Goal: Check status

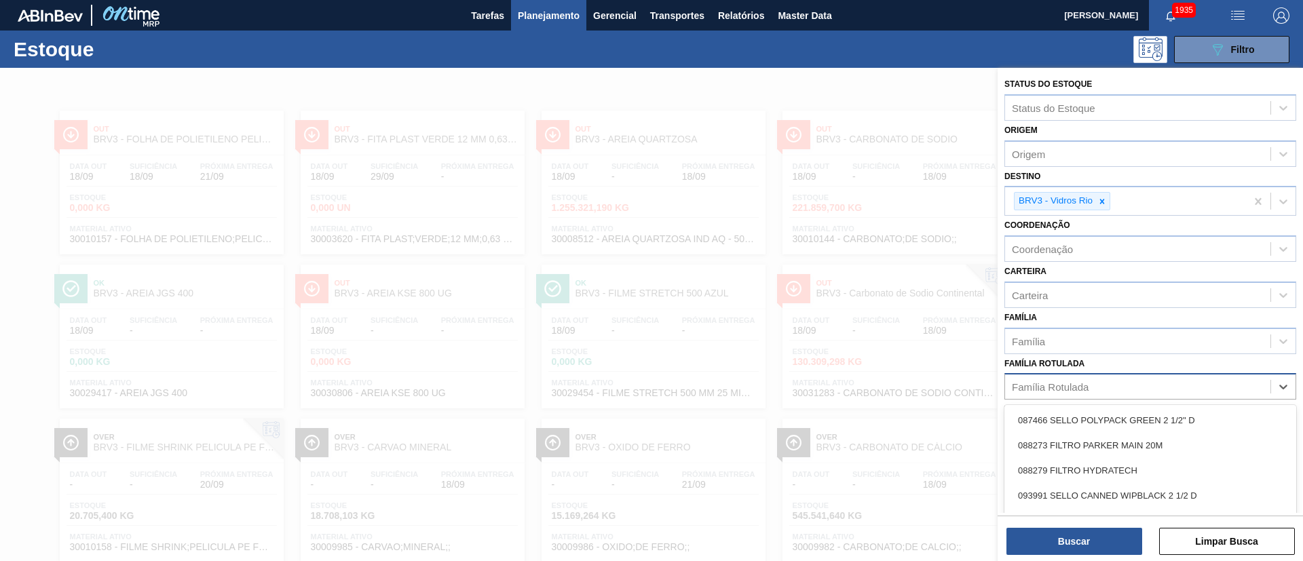
click at [1050, 390] on div "Família Rotulada" at bounding box center [1050, 387] width 77 height 12
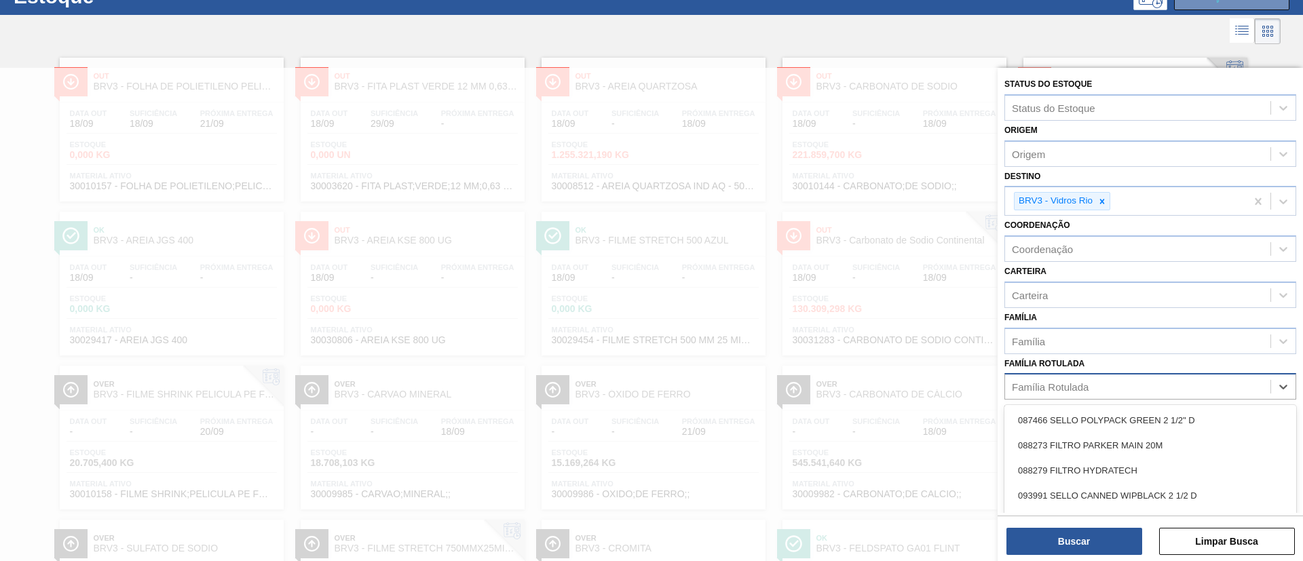
paste Rotulada "RÓTULO FRONT SPATEN 600ML"
type Rotulada "RÓTULO FRONT SPATEN 600ML"
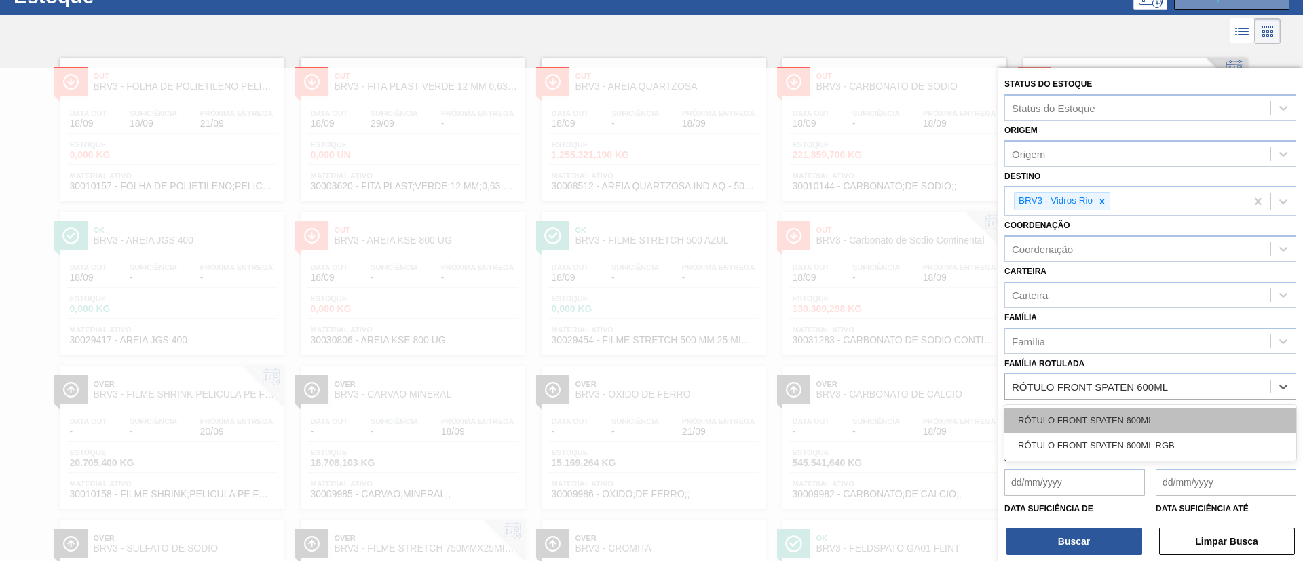
click at [1092, 419] on div "RÓTULO FRONT SPATEN 600ML" at bounding box center [1150, 420] width 292 height 25
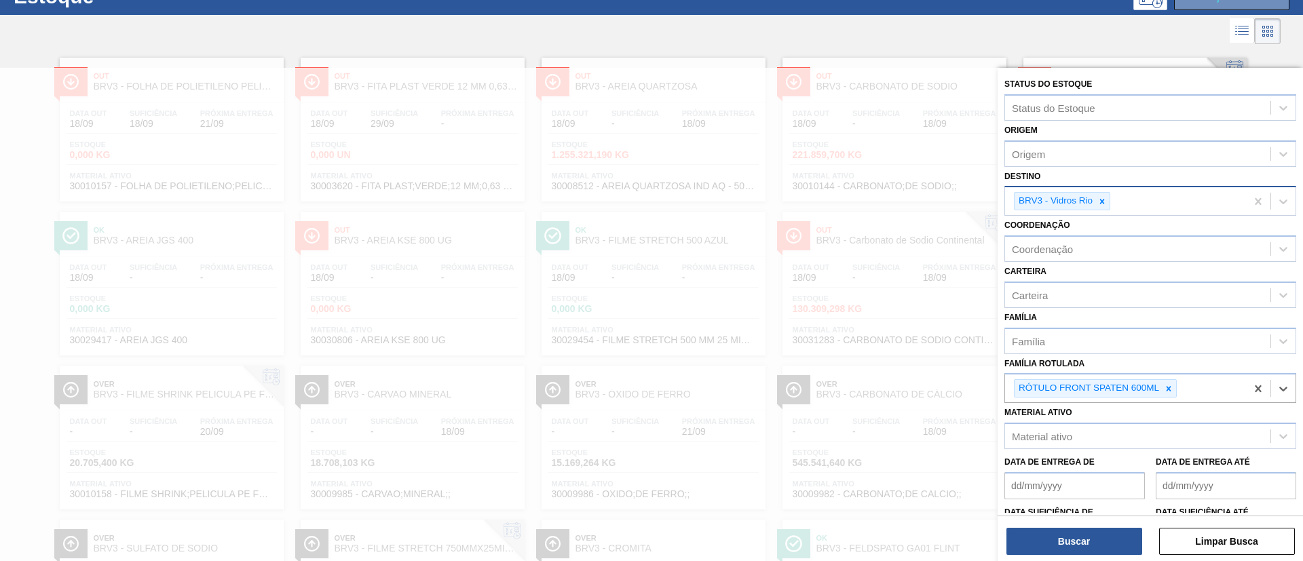
click at [1098, 211] on div "BRV3 - Vidros Rio" at bounding box center [1125, 201] width 241 height 28
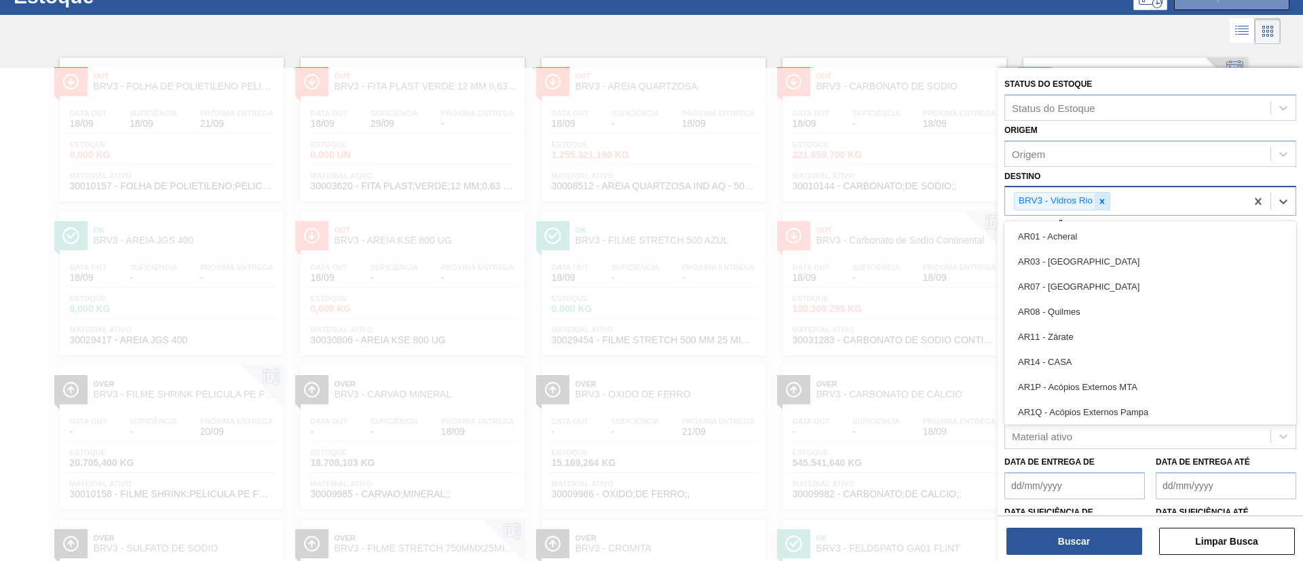
click at [1103, 208] on div at bounding box center [1101, 201] width 15 height 17
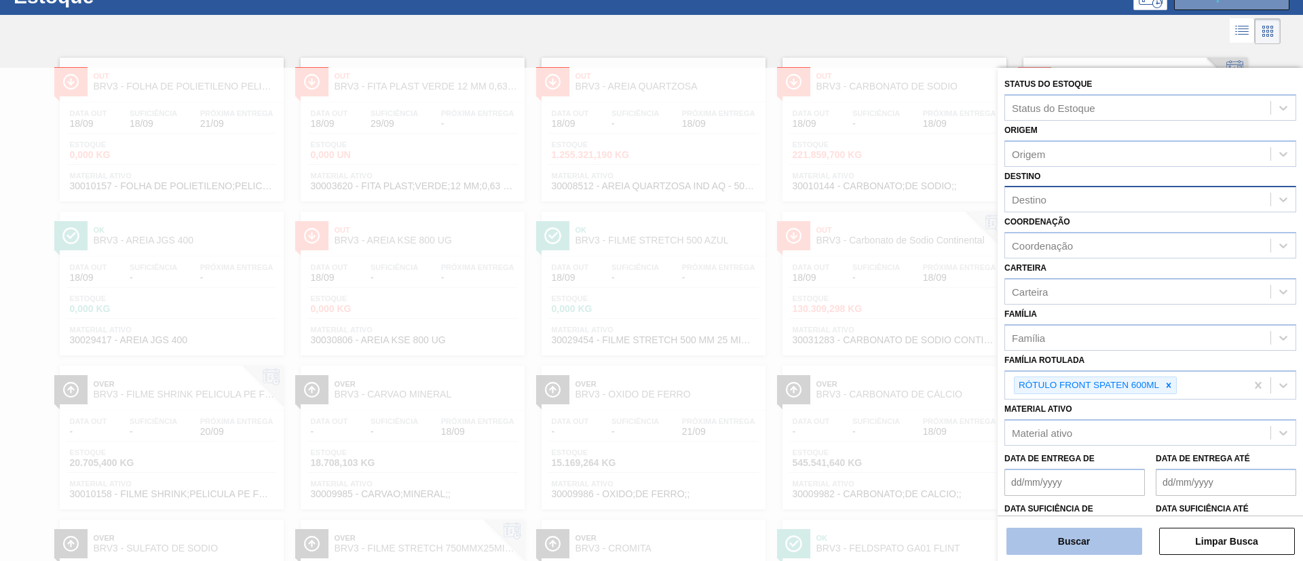
click at [1071, 535] on button "Buscar" at bounding box center [1074, 541] width 136 height 27
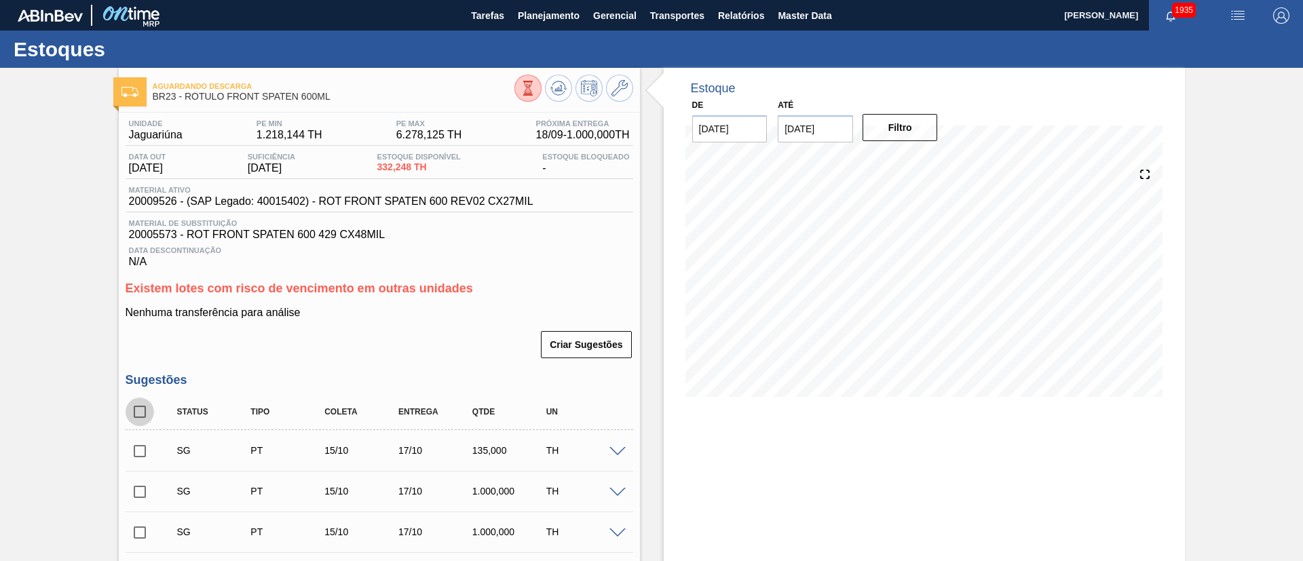
click at [138, 408] on input "checkbox" at bounding box center [140, 412] width 28 height 28
checkbox input "true"
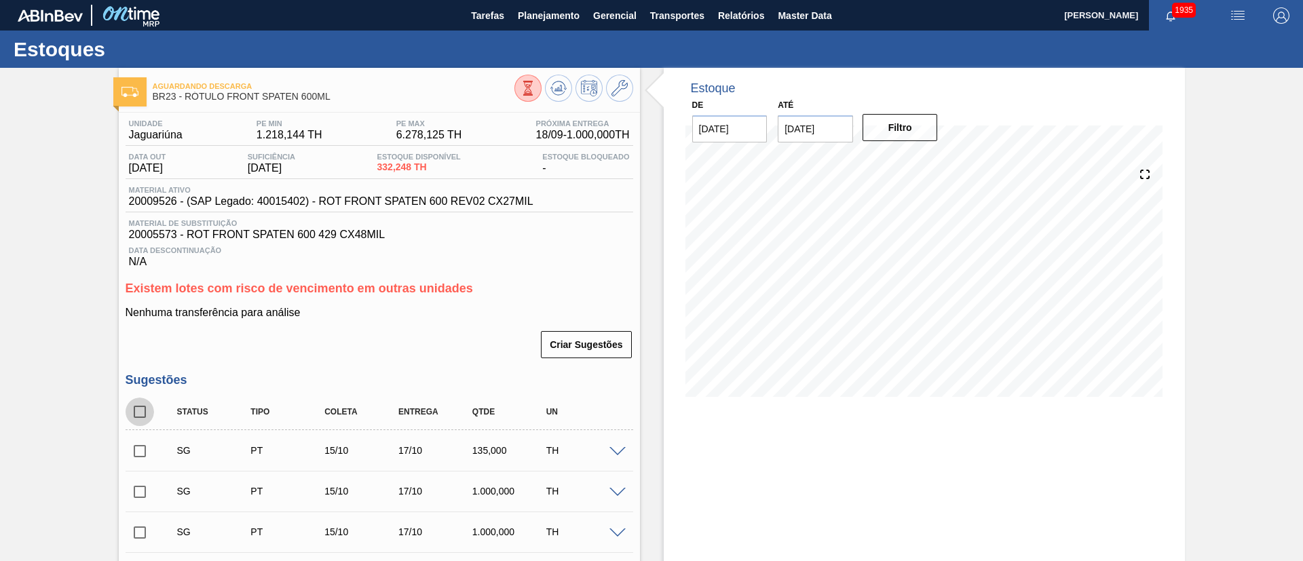
checkbox input "true"
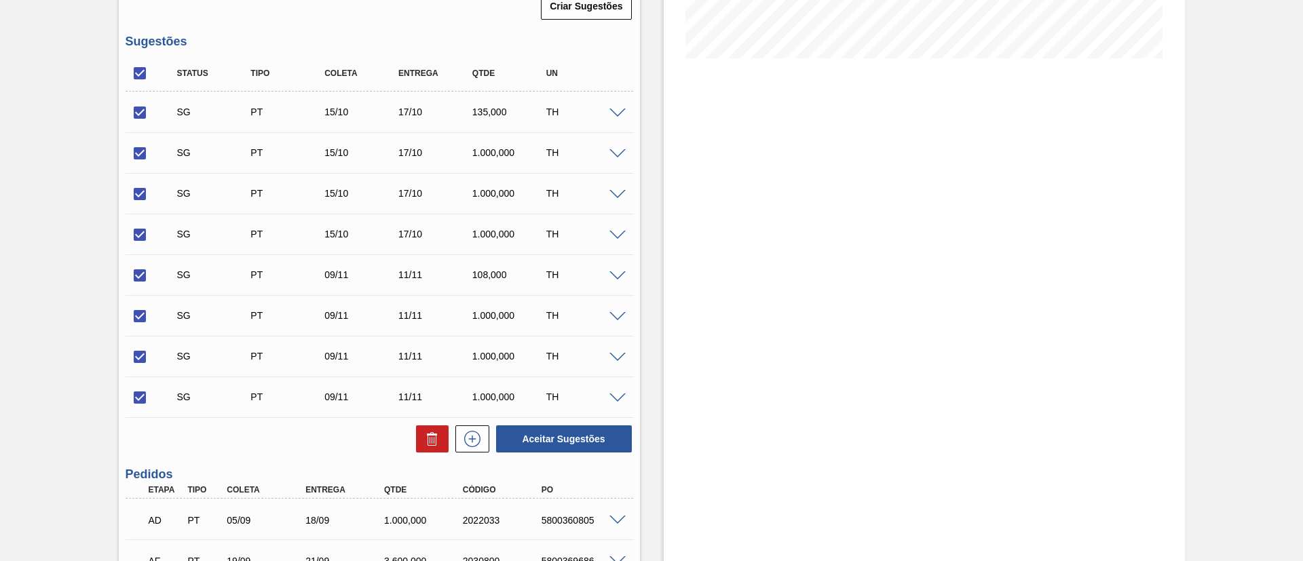
scroll to position [469, 0]
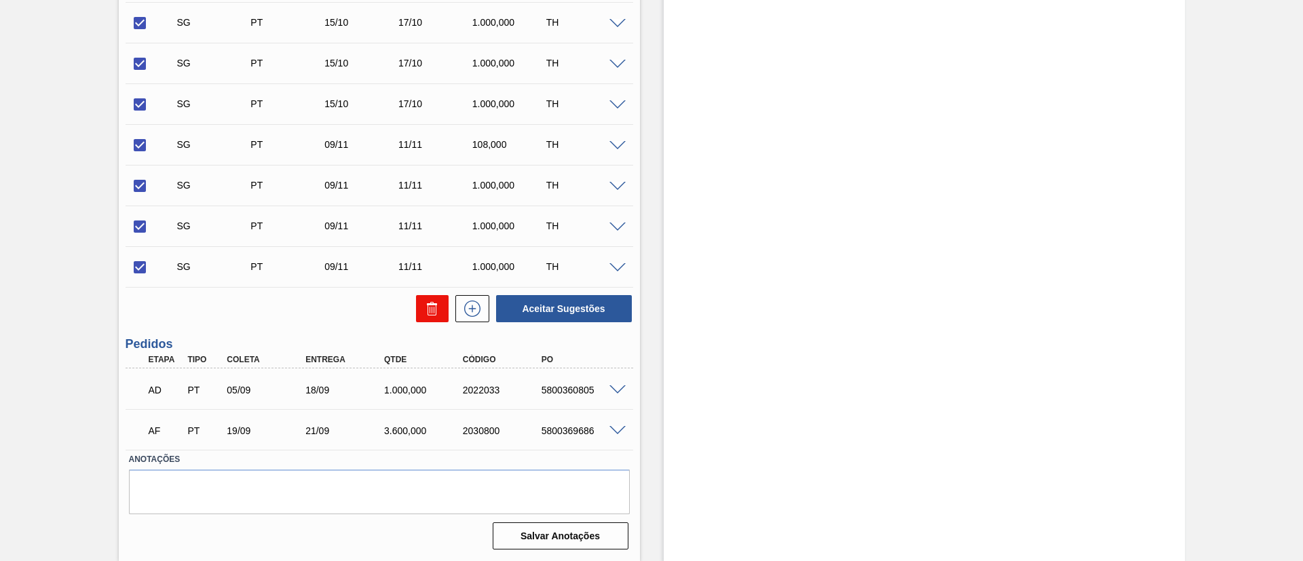
click at [421, 302] on button at bounding box center [432, 308] width 33 height 27
checkbox input "false"
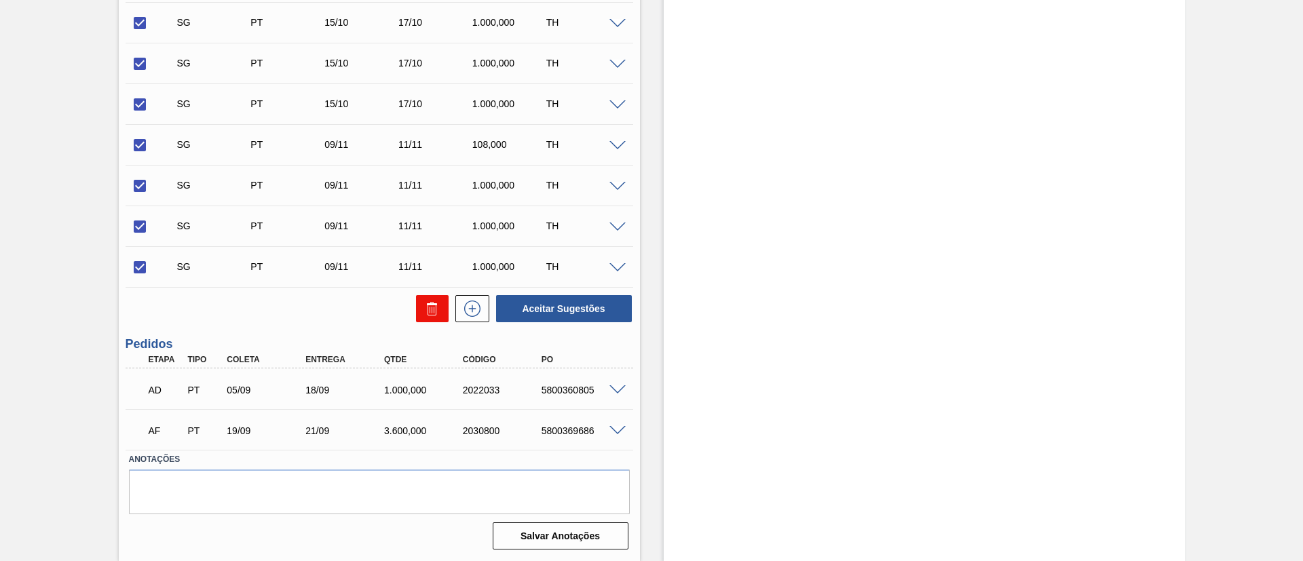
checkbox input "false"
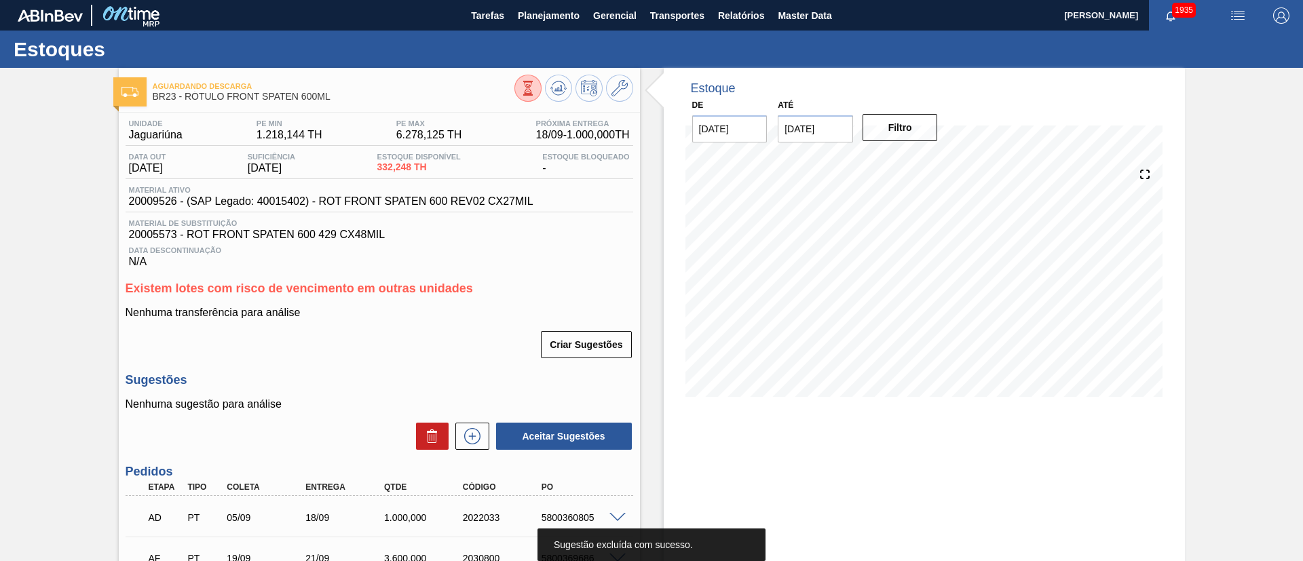
scroll to position [102, 0]
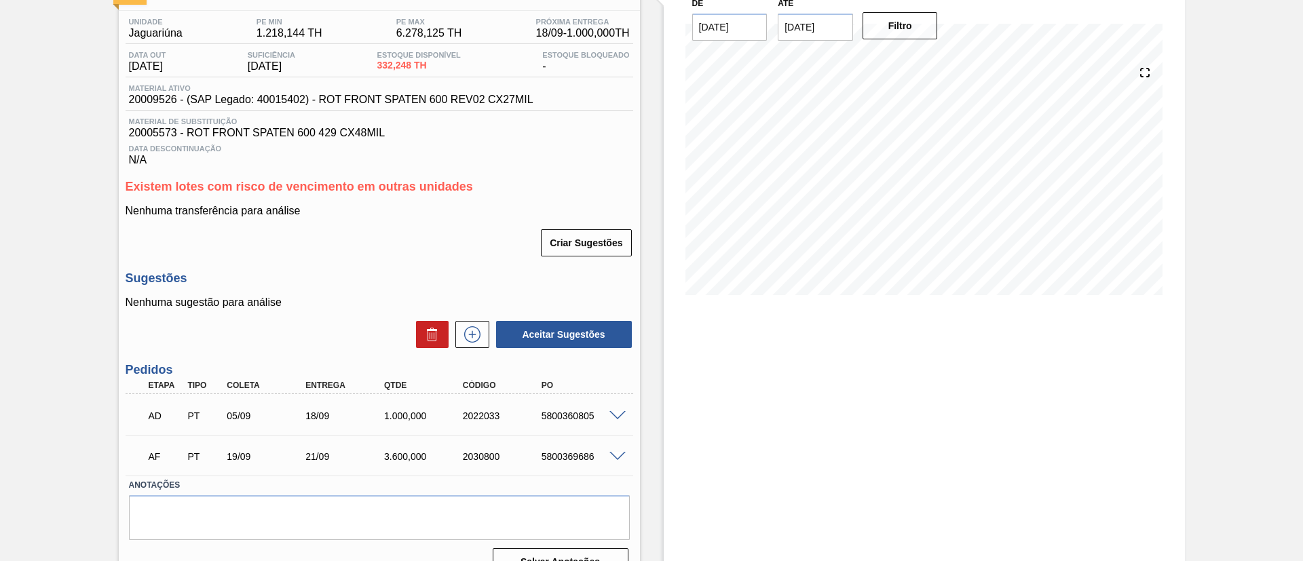
click at [617, 415] on span at bounding box center [617, 416] width 16 height 10
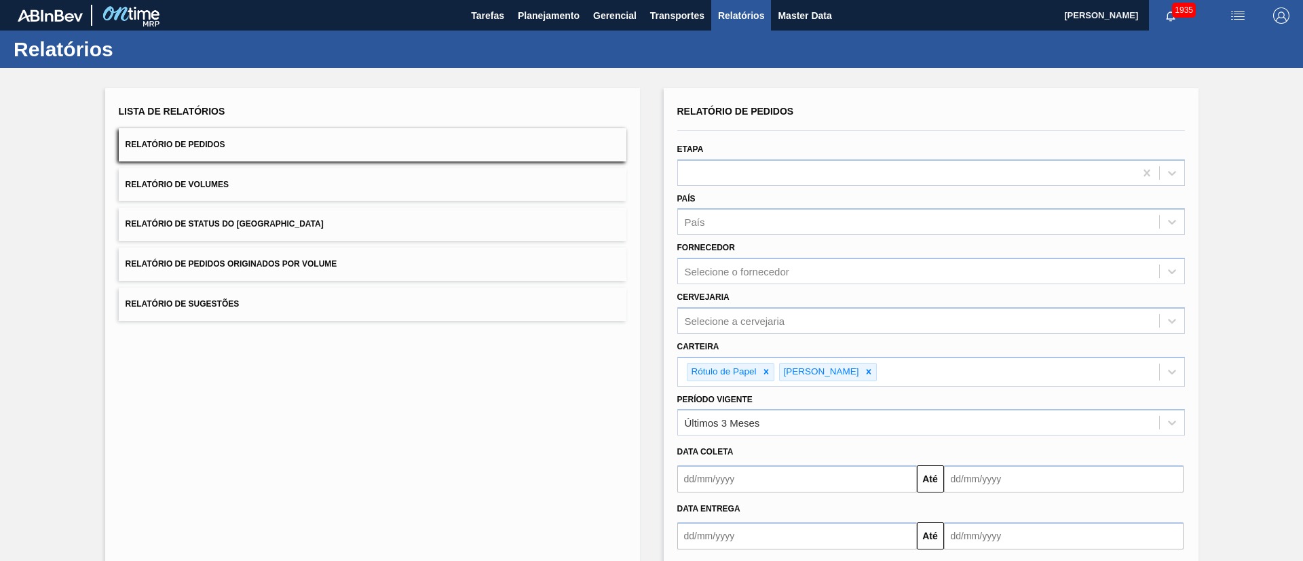
scroll to position [71, 0]
